Goal: Task Accomplishment & Management: Use online tool/utility

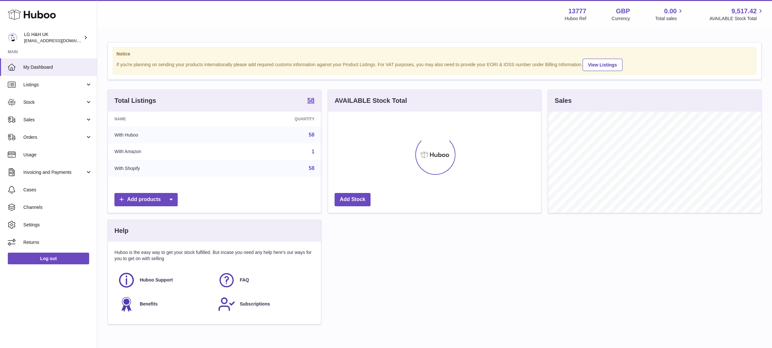
scroll to position [101, 213]
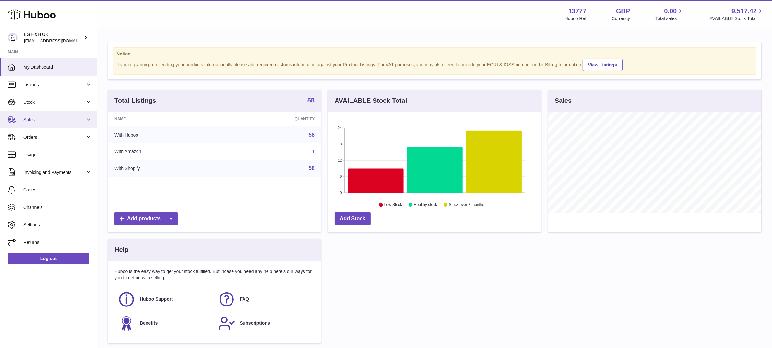
click at [41, 119] on span "Sales" at bounding box center [54, 120] width 62 height 6
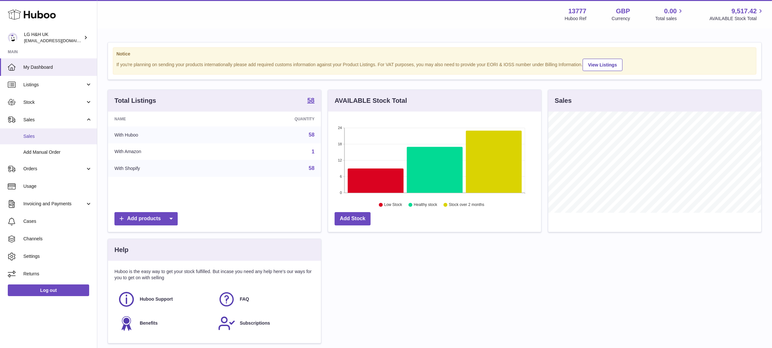
click at [34, 136] on span "Sales" at bounding box center [57, 136] width 69 height 6
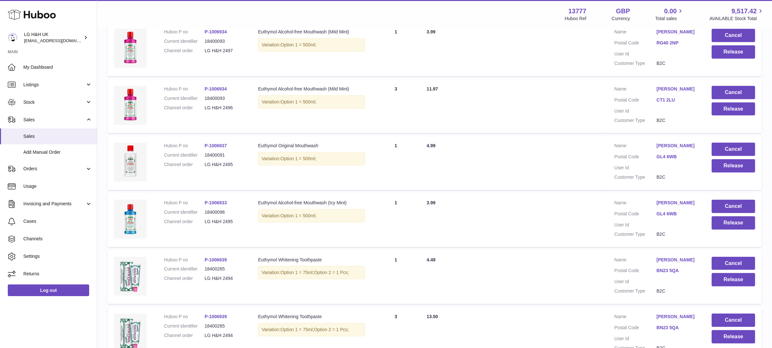
scroll to position [464, 0]
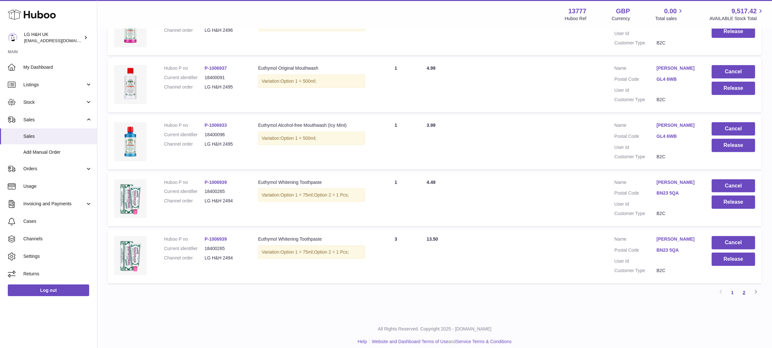
click at [740, 287] on link "2" at bounding box center [744, 292] width 12 height 12
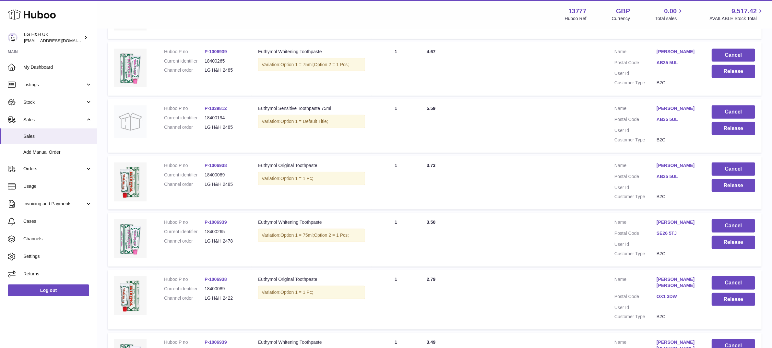
scroll to position [349, 0]
click at [733, 238] on button "Release" at bounding box center [732, 241] width 43 height 13
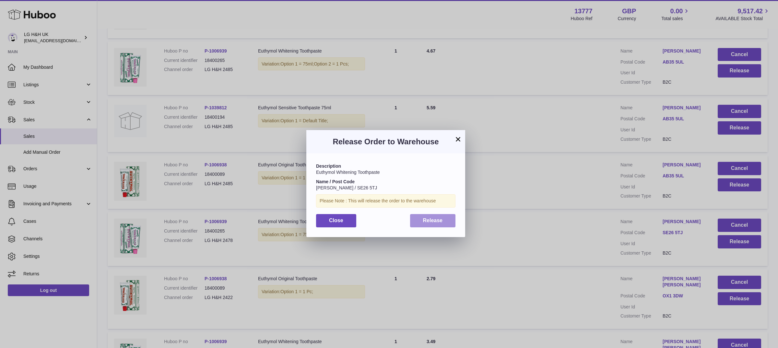
click at [438, 216] on button "Release" at bounding box center [433, 220] width 46 height 13
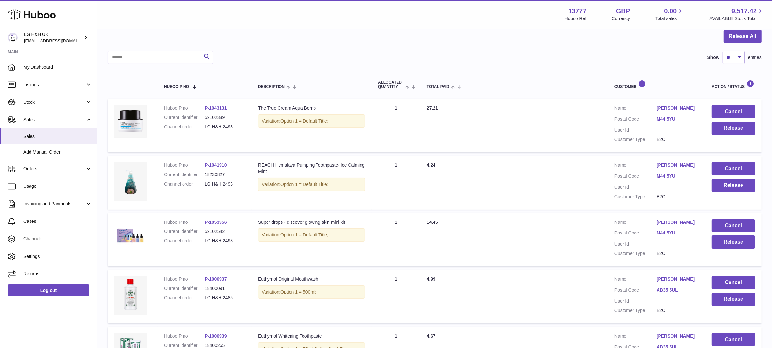
scroll to position [64, 0]
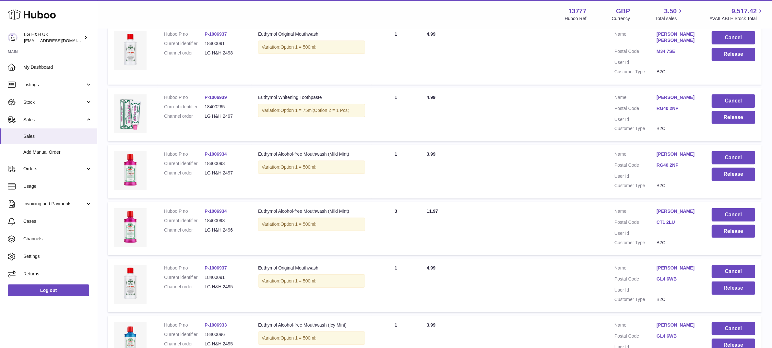
scroll to position [464, 0]
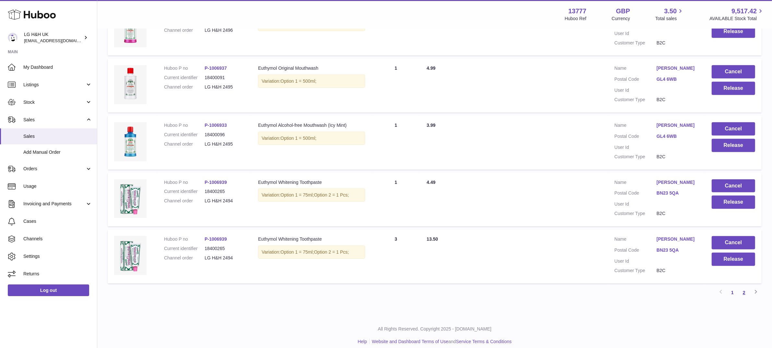
click at [742, 286] on link "2" at bounding box center [744, 292] width 12 height 12
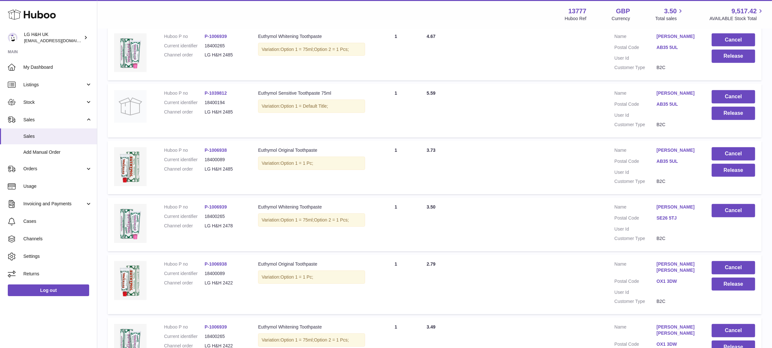
scroll to position [464, 0]
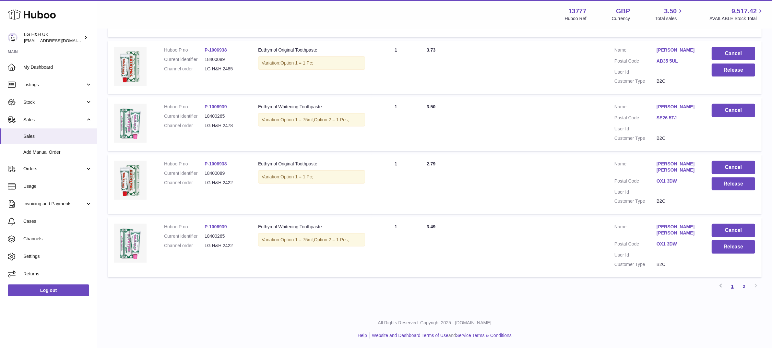
click at [730, 287] on link "1" at bounding box center [732, 286] width 12 height 12
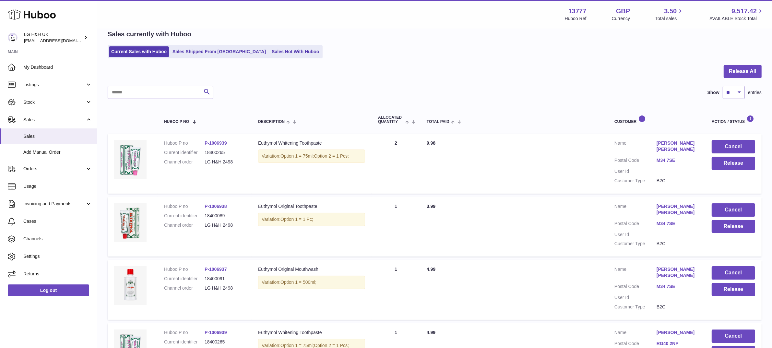
scroll to position [464, 0]
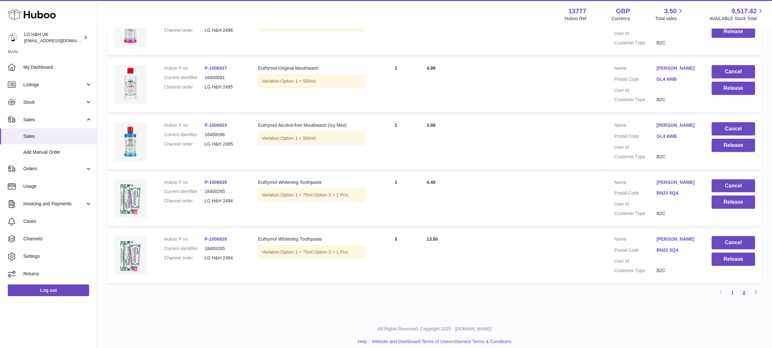
click at [746, 286] on link "2" at bounding box center [744, 292] width 12 height 12
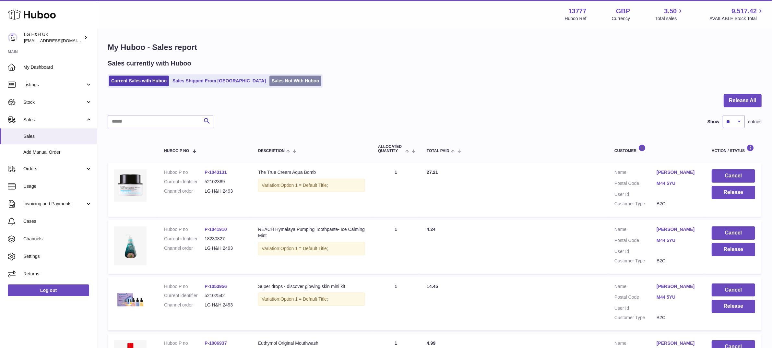
click at [282, 76] on link "Sales Not With Huboo" at bounding box center [295, 81] width 52 height 11
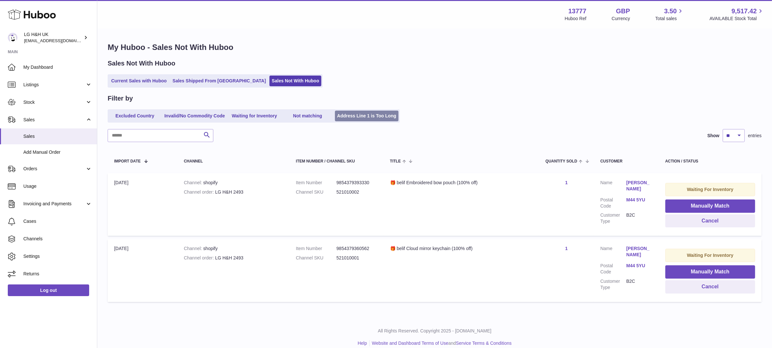
scroll to position [7, 0]
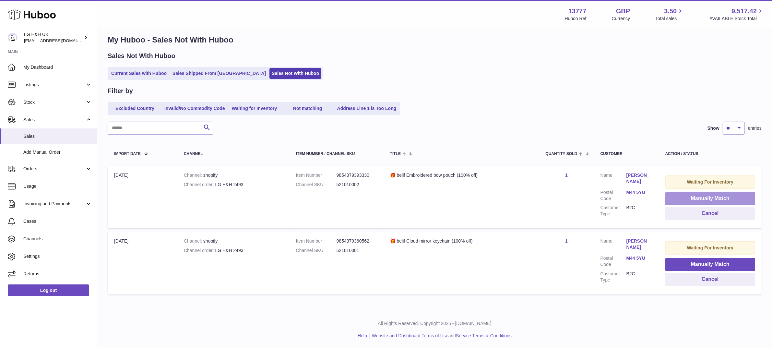
click at [687, 199] on button "Manually Match" at bounding box center [710, 198] width 90 height 13
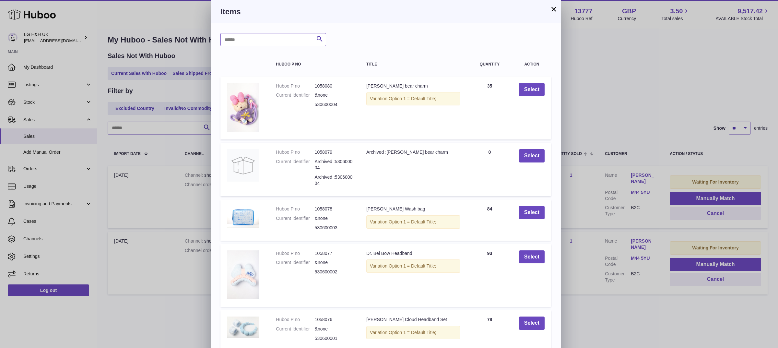
click at [239, 39] on input "text" at bounding box center [273, 39] width 106 height 13
paste input "*********"
type input "*********"
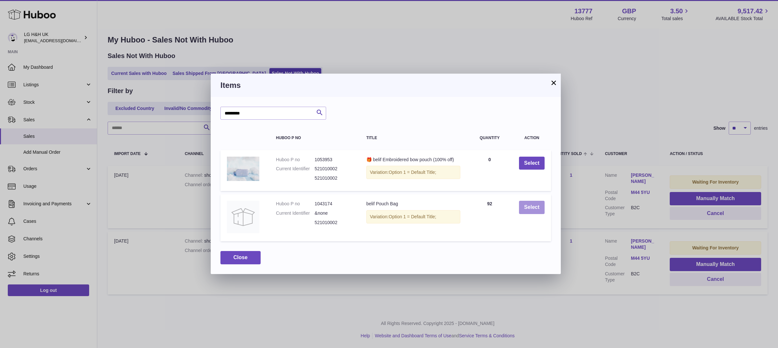
click at [529, 211] on button "Select" at bounding box center [532, 207] width 26 height 13
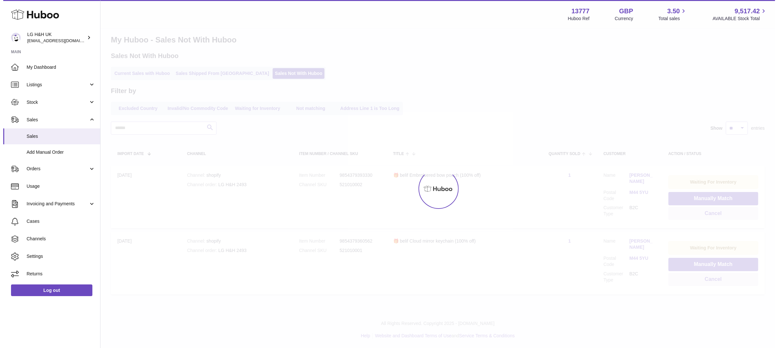
scroll to position [0, 0]
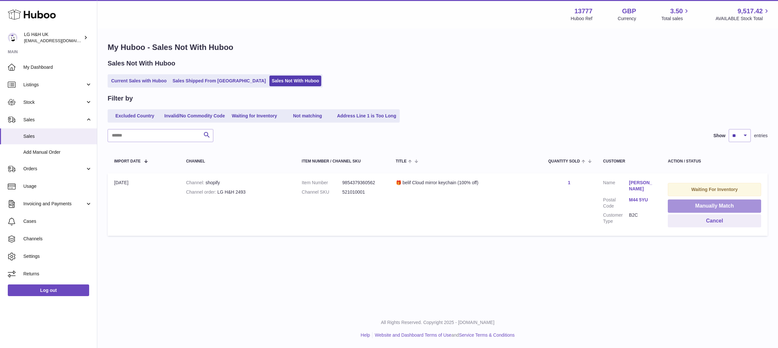
click at [677, 203] on button "Manually Match" at bounding box center [714, 205] width 93 height 13
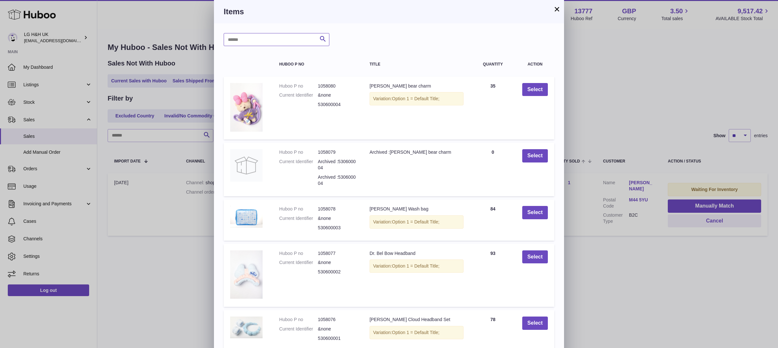
click at [301, 41] on input "text" at bounding box center [277, 39] width 106 height 13
paste input "*********"
type input "*********"
click at [324, 40] on icon "submit" at bounding box center [323, 39] width 8 height 8
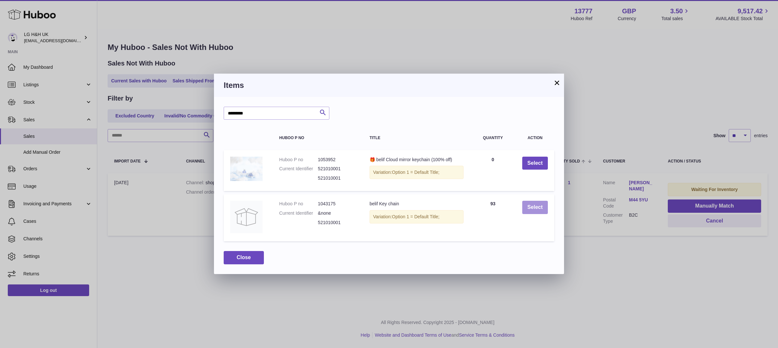
click at [534, 206] on button "Select" at bounding box center [535, 207] width 26 height 13
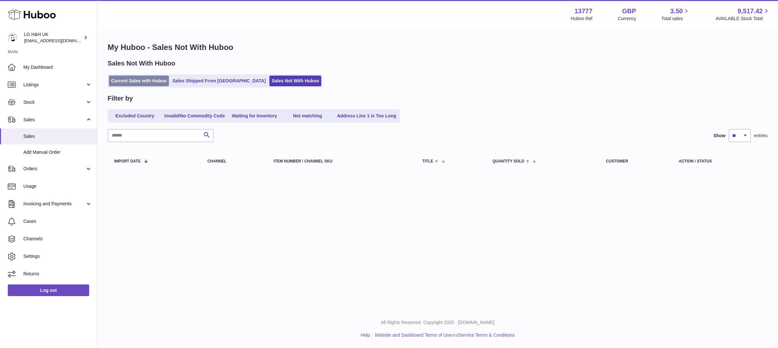
click at [148, 80] on link "Current Sales with Huboo" at bounding box center [139, 81] width 60 height 11
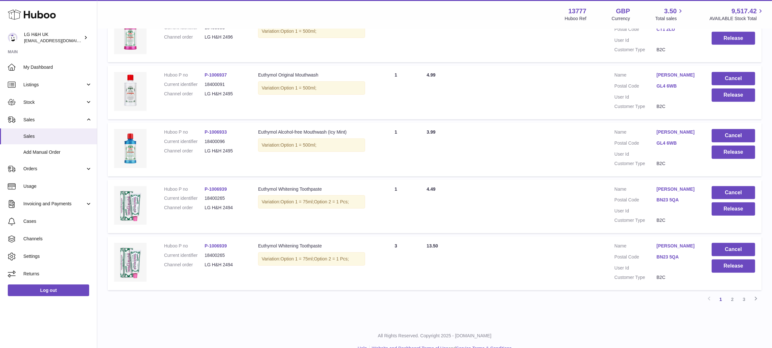
scroll to position [464, 0]
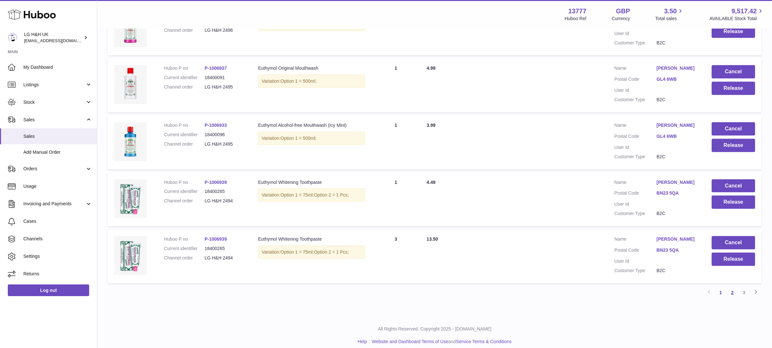
click at [731, 286] on link "2" at bounding box center [732, 292] width 12 height 12
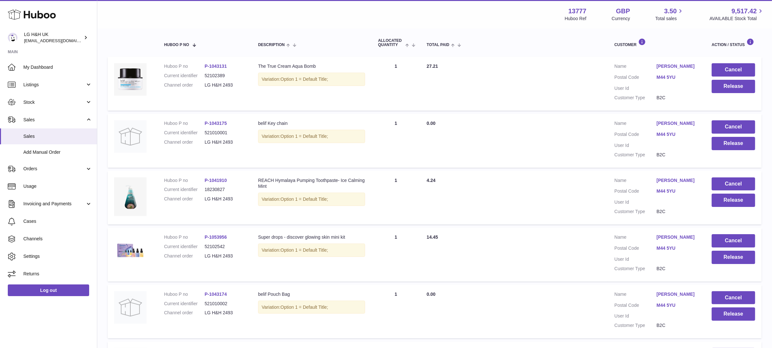
scroll to position [105, 0]
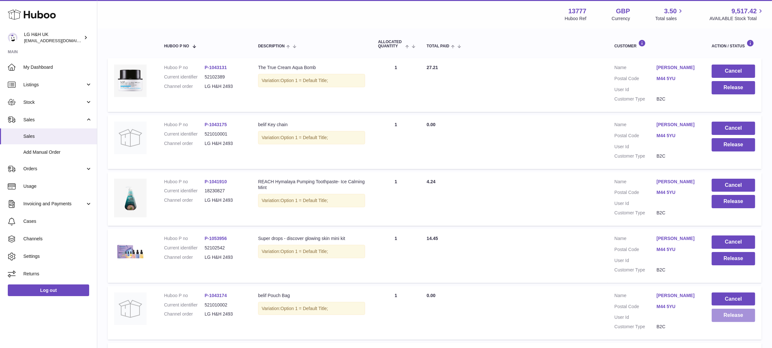
click at [735, 310] on button "Release" at bounding box center [732, 314] width 43 height 13
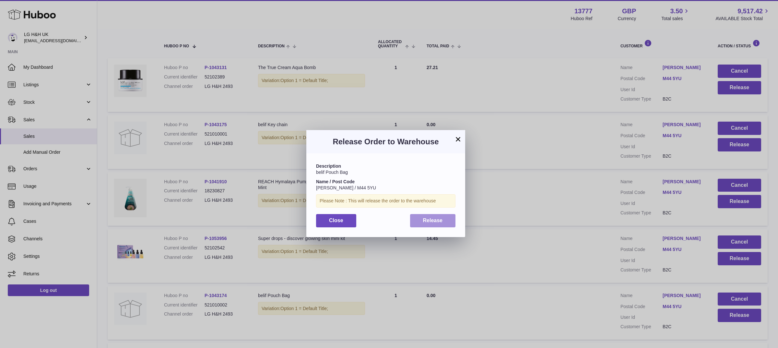
click at [435, 219] on span "Release" at bounding box center [433, 220] width 20 height 6
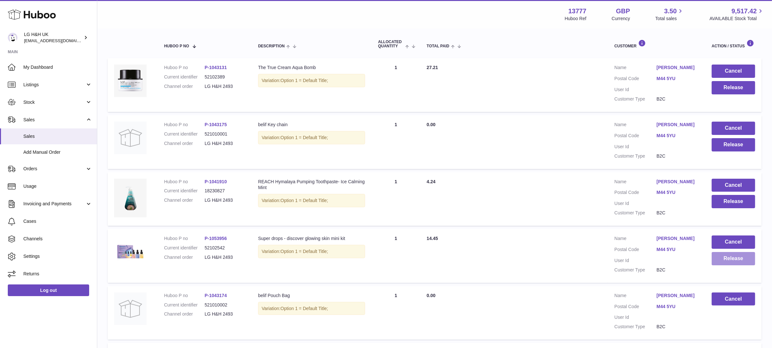
click at [723, 260] on button "Release" at bounding box center [732, 258] width 43 height 13
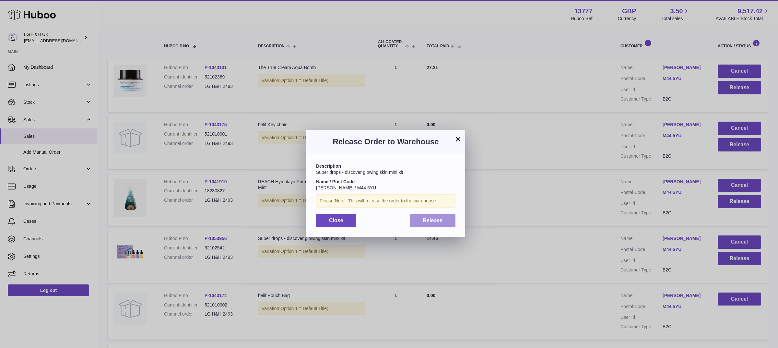
click at [442, 217] on button "Release" at bounding box center [433, 220] width 46 height 13
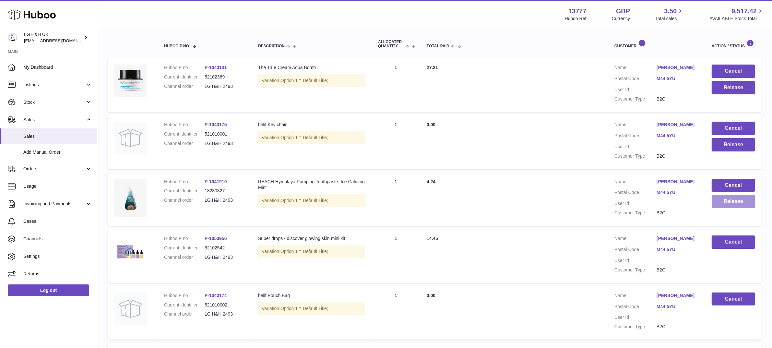
click at [723, 202] on button "Release" at bounding box center [732, 201] width 43 height 13
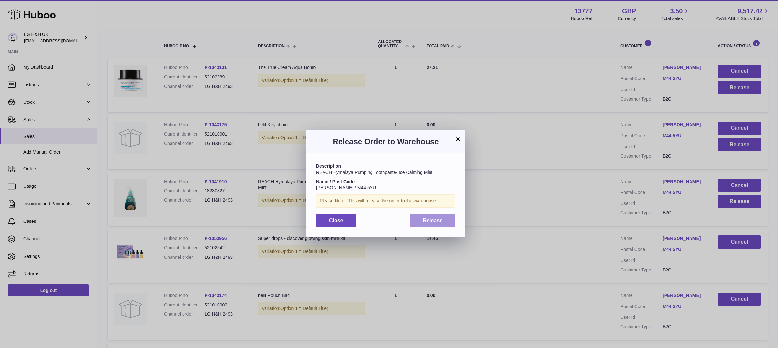
click at [444, 215] on button "Release" at bounding box center [433, 220] width 46 height 13
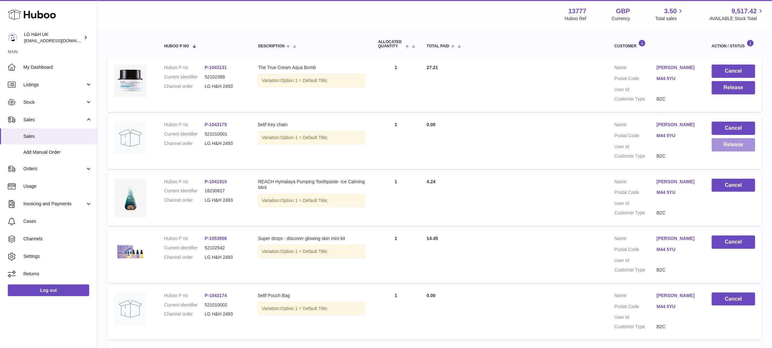
click at [731, 145] on button "Release" at bounding box center [732, 144] width 43 height 13
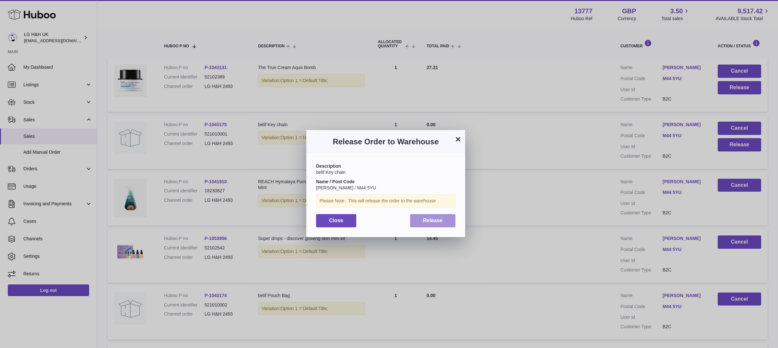
click at [437, 214] on button "Release" at bounding box center [433, 220] width 46 height 13
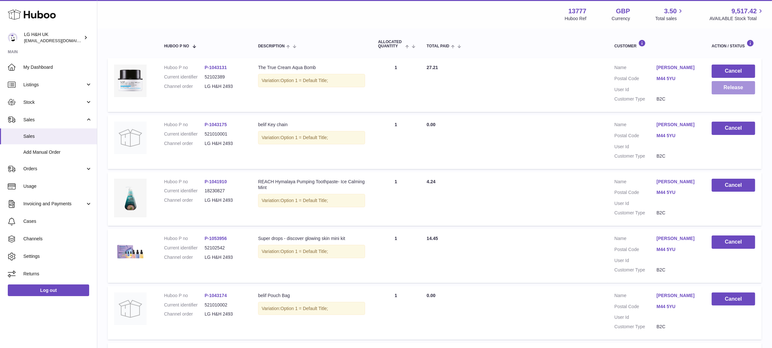
click at [731, 84] on button "Release" at bounding box center [732, 87] width 43 height 13
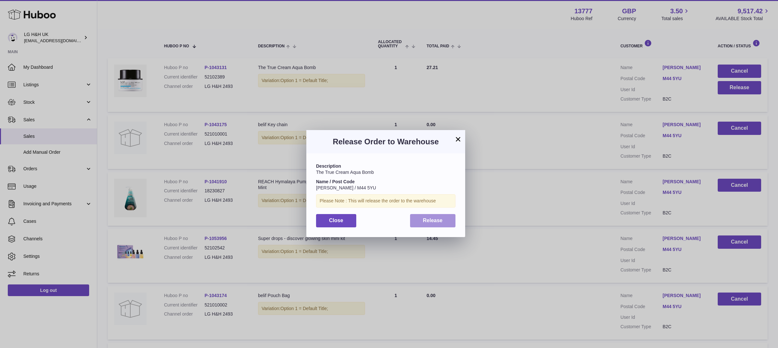
click at [431, 219] on span "Release" at bounding box center [433, 220] width 20 height 6
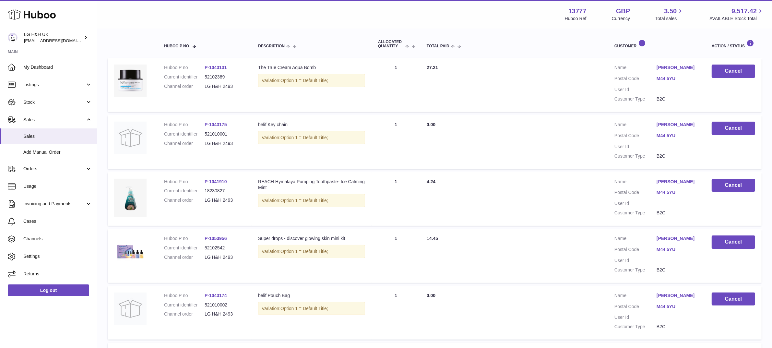
scroll to position [451, 0]
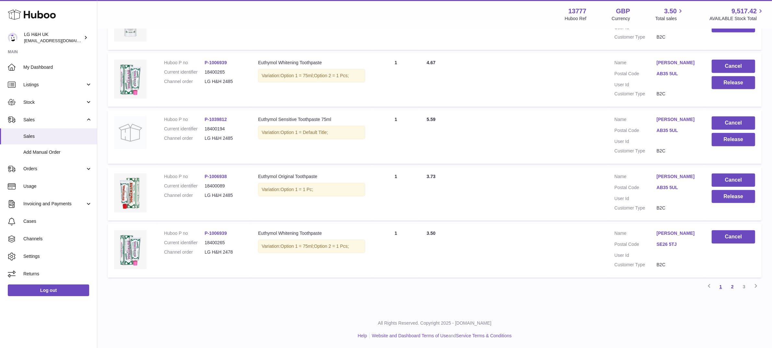
click at [717, 287] on link "1" at bounding box center [720, 287] width 12 height 12
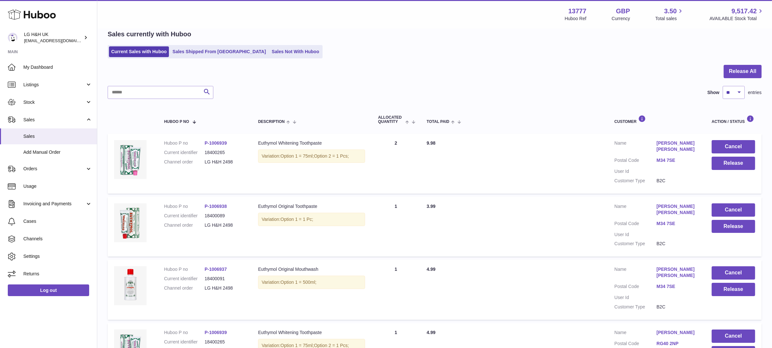
scroll to position [464, 0]
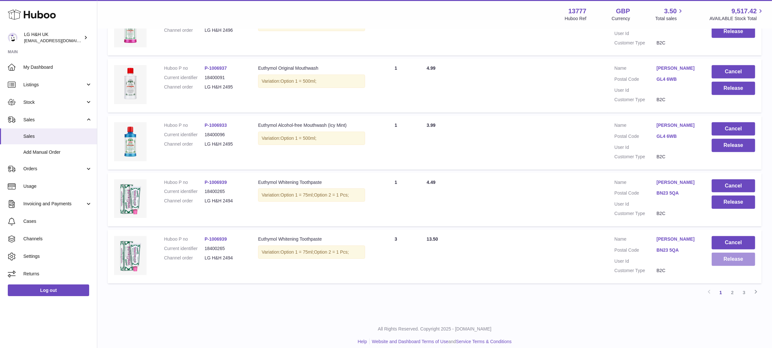
click at [723, 255] on button "Release" at bounding box center [732, 258] width 43 height 13
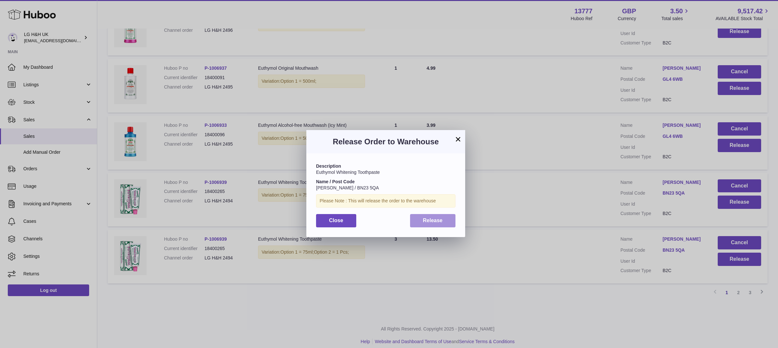
click at [438, 221] on span "Release" at bounding box center [433, 220] width 20 height 6
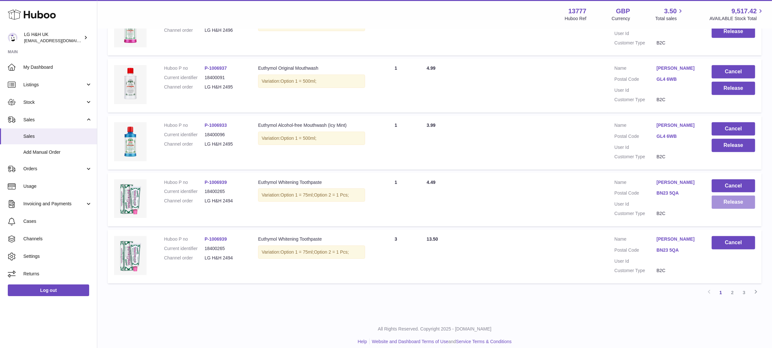
click at [726, 202] on button "Release" at bounding box center [732, 201] width 43 height 13
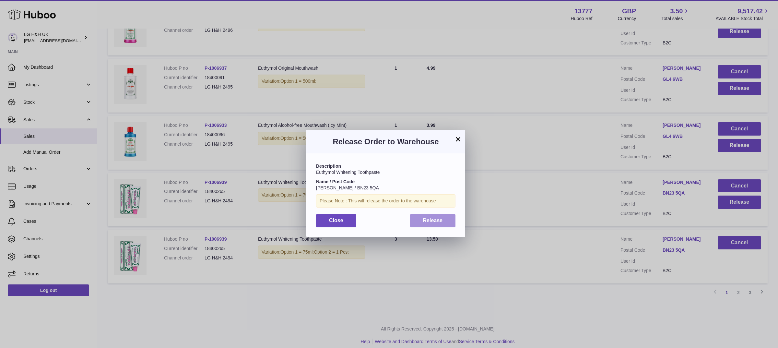
click at [452, 218] on button "Release" at bounding box center [433, 220] width 46 height 13
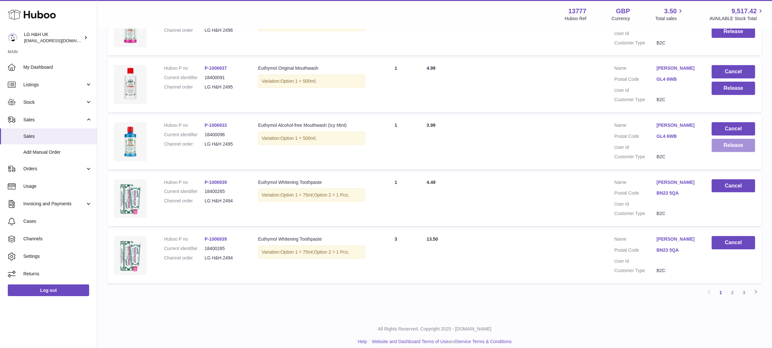
click at [733, 139] on button "Release" at bounding box center [732, 145] width 43 height 13
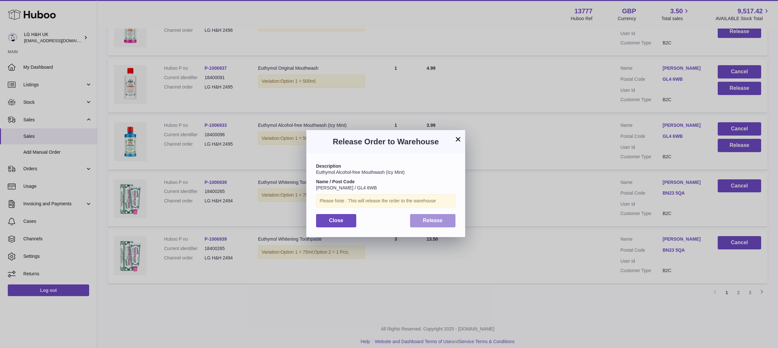
click at [441, 217] on span "Release" at bounding box center [433, 220] width 20 height 6
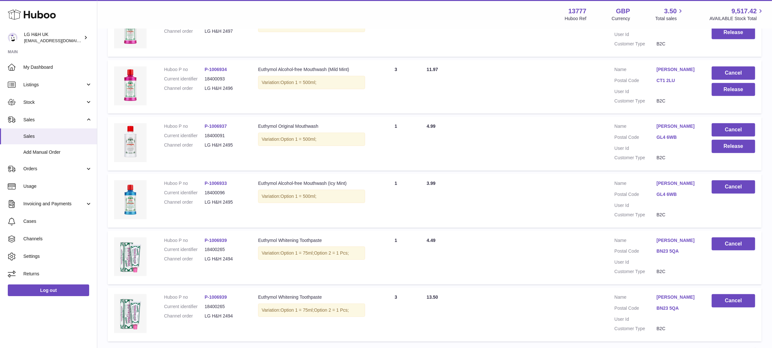
scroll to position [405, 0]
click at [721, 142] on button "Release" at bounding box center [732, 146] width 43 height 13
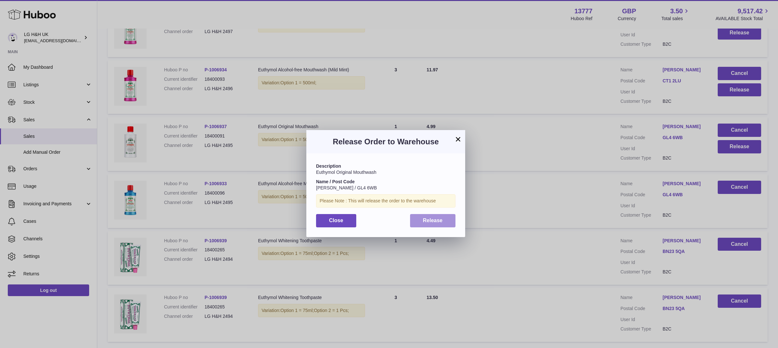
click at [437, 222] on span "Release" at bounding box center [433, 220] width 20 height 6
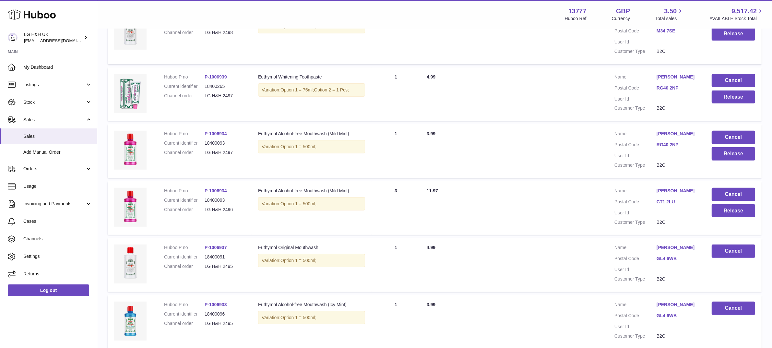
scroll to position [282, 0]
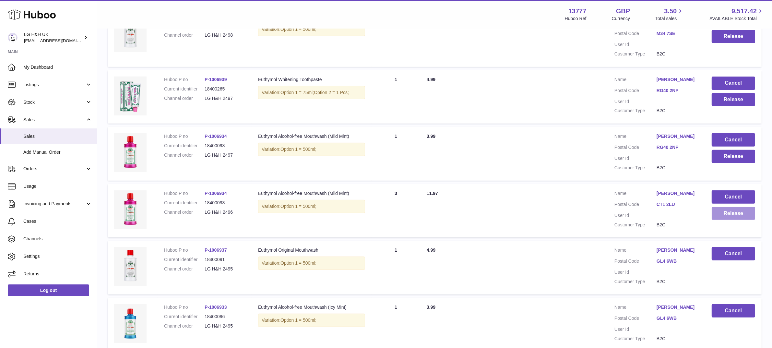
click at [725, 209] on button "Release" at bounding box center [732, 213] width 43 height 13
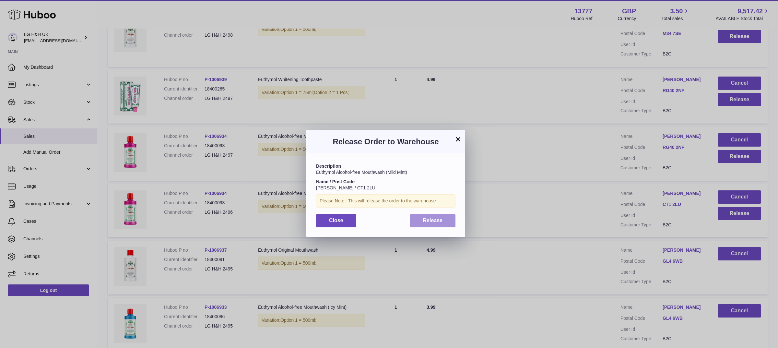
click at [442, 220] on button "Release" at bounding box center [433, 220] width 46 height 13
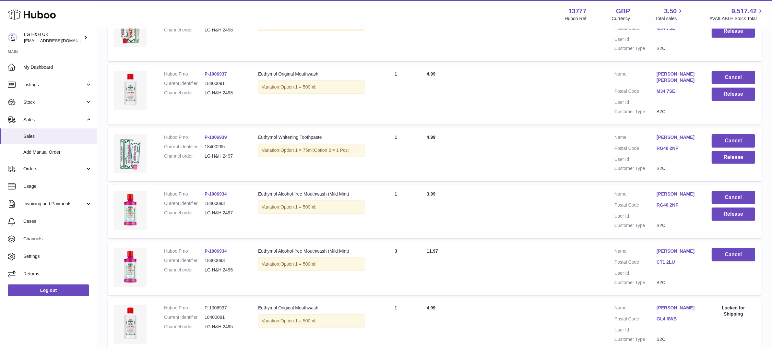
scroll to position [224, 0]
click at [724, 208] on button "Release" at bounding box center [732, 214] width 43 height 13
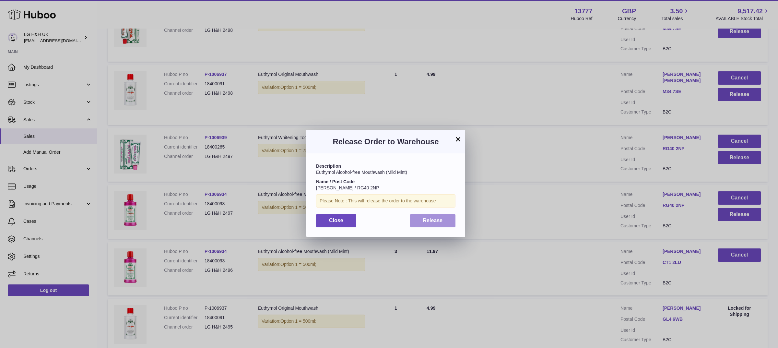
click at [431, 223] on span "Release" at bounding box center [433, 220] width 20 height 6
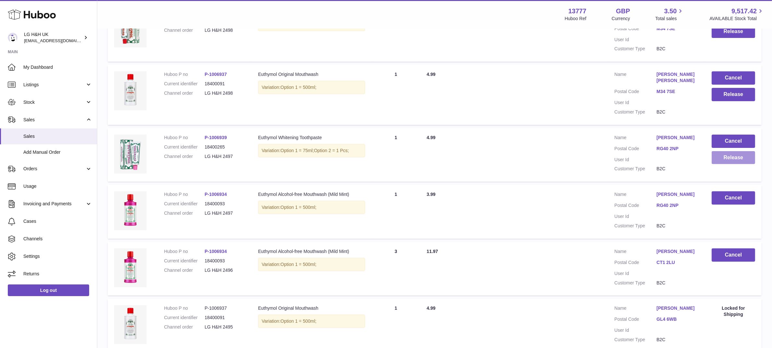
click at [725, 151] on button "Release" at bounding box center [732, 157] width 43 height 13
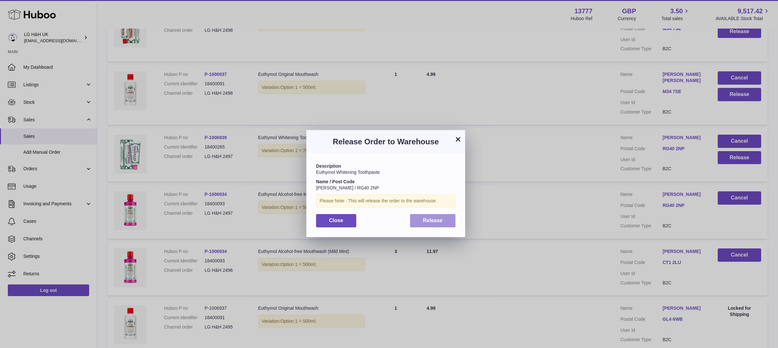
click at [449, 221] on button "Release" at bounding box center [433, 220] width 46 height 13
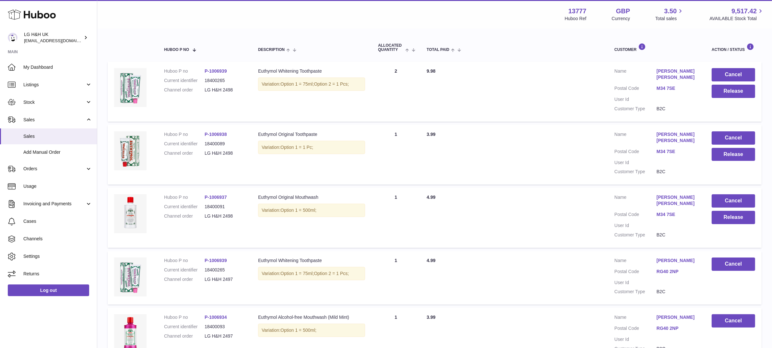
scroll to position [101, 0]
click at [723, 211] on button "Release" at bounding box center [732, 217] width 43 height 13
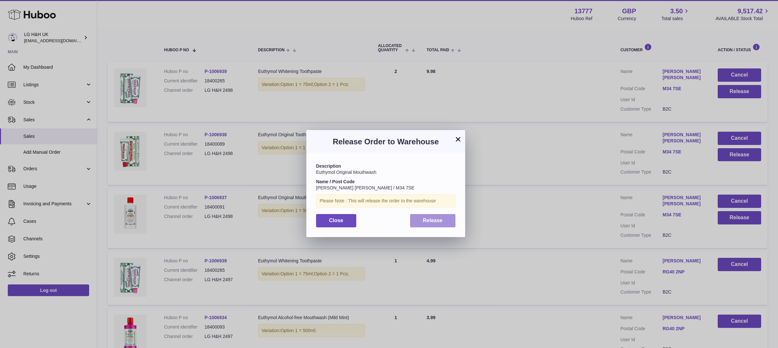
click at [432, 220] on span "Release" at bounding box center [433, 220] width 20 height 6
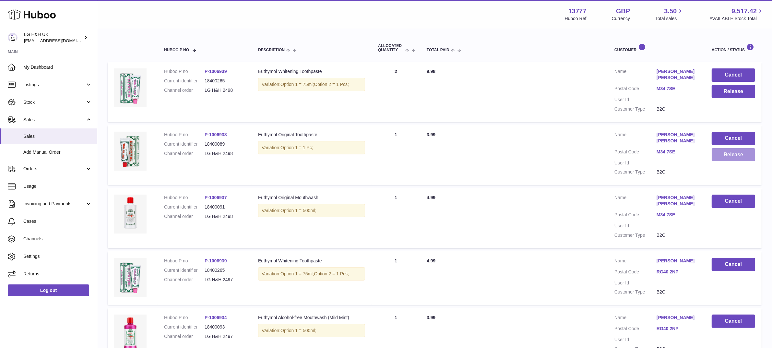
click at [720, 149] on button "Release" at bounding box center [732, 154] width 43 height 13
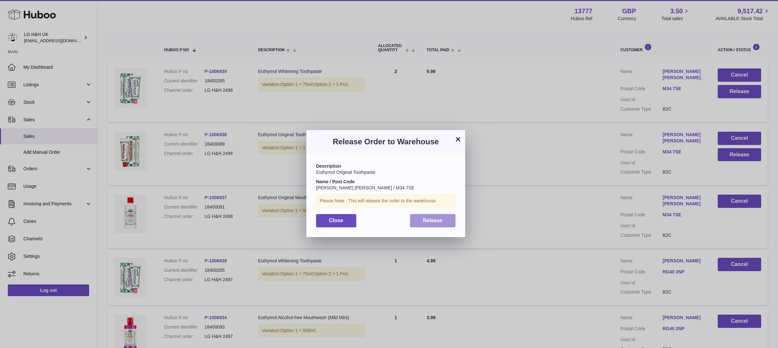
click at [443, 221] on button "Release" at bounding box center [433, 220] width 46 height 13
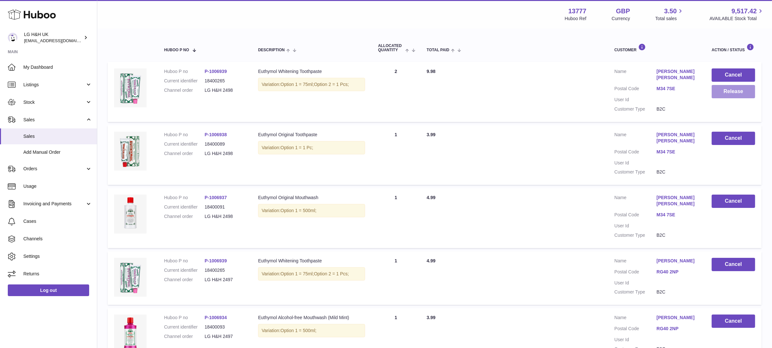
click at [726, 93] on button "Release" at bounding box center [732, 91] width 43 height 13
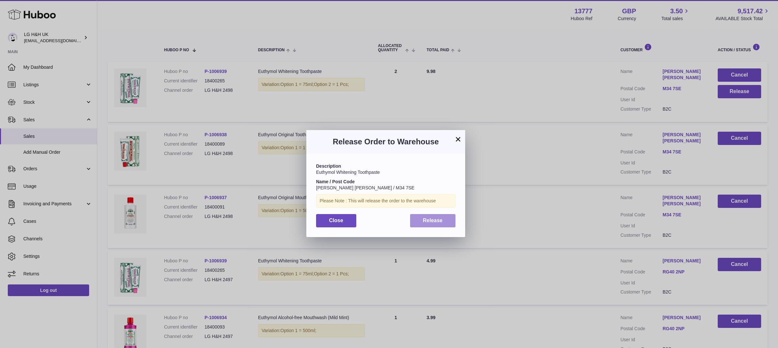
click at [429, 225] on button "Release" at bounding box center [433, 220] width 46 height 13
